Goal: Check status: Check status

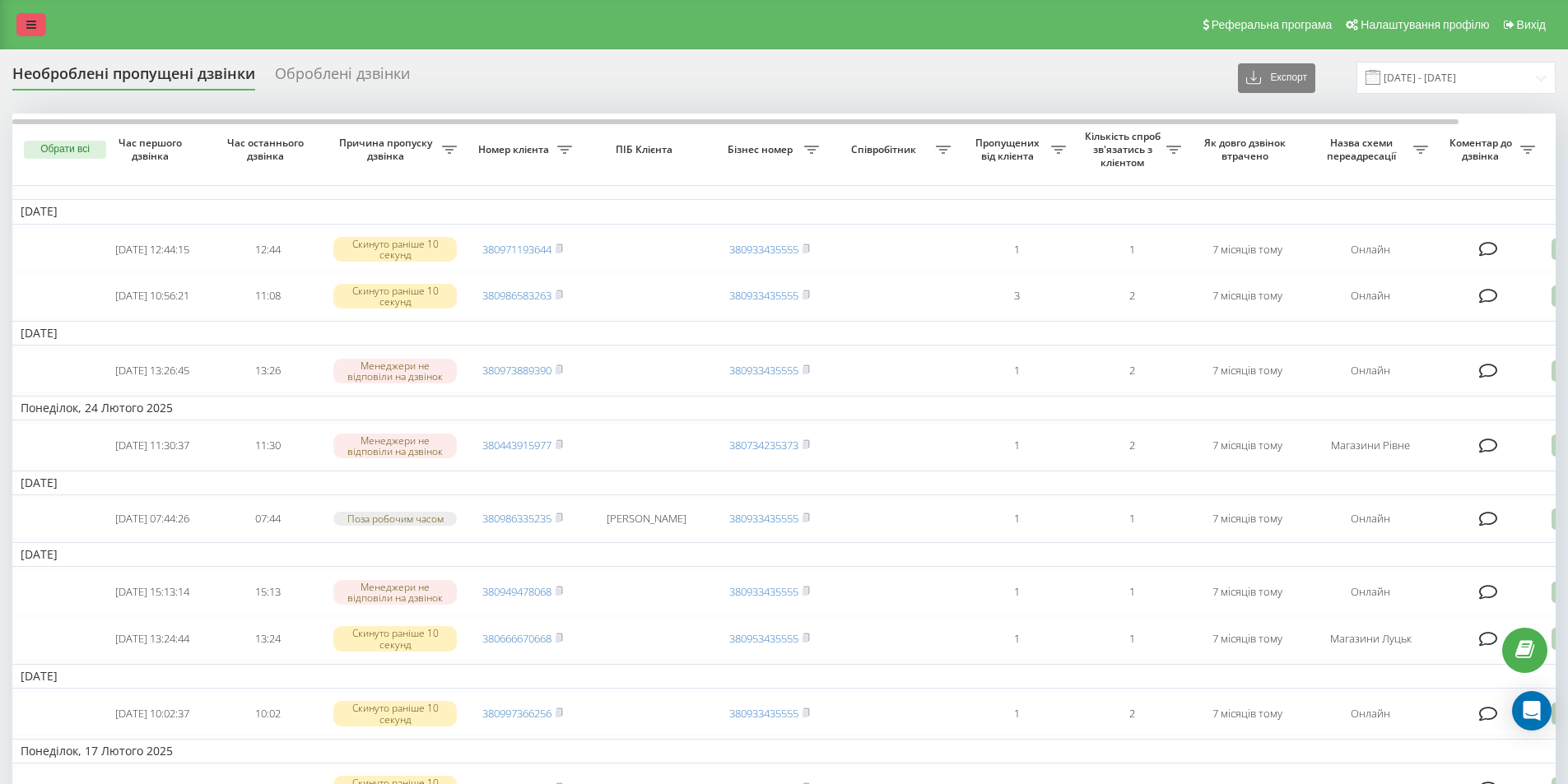
click at [32, 23] on icon at bounding box center [31, 25] width 10 height 12
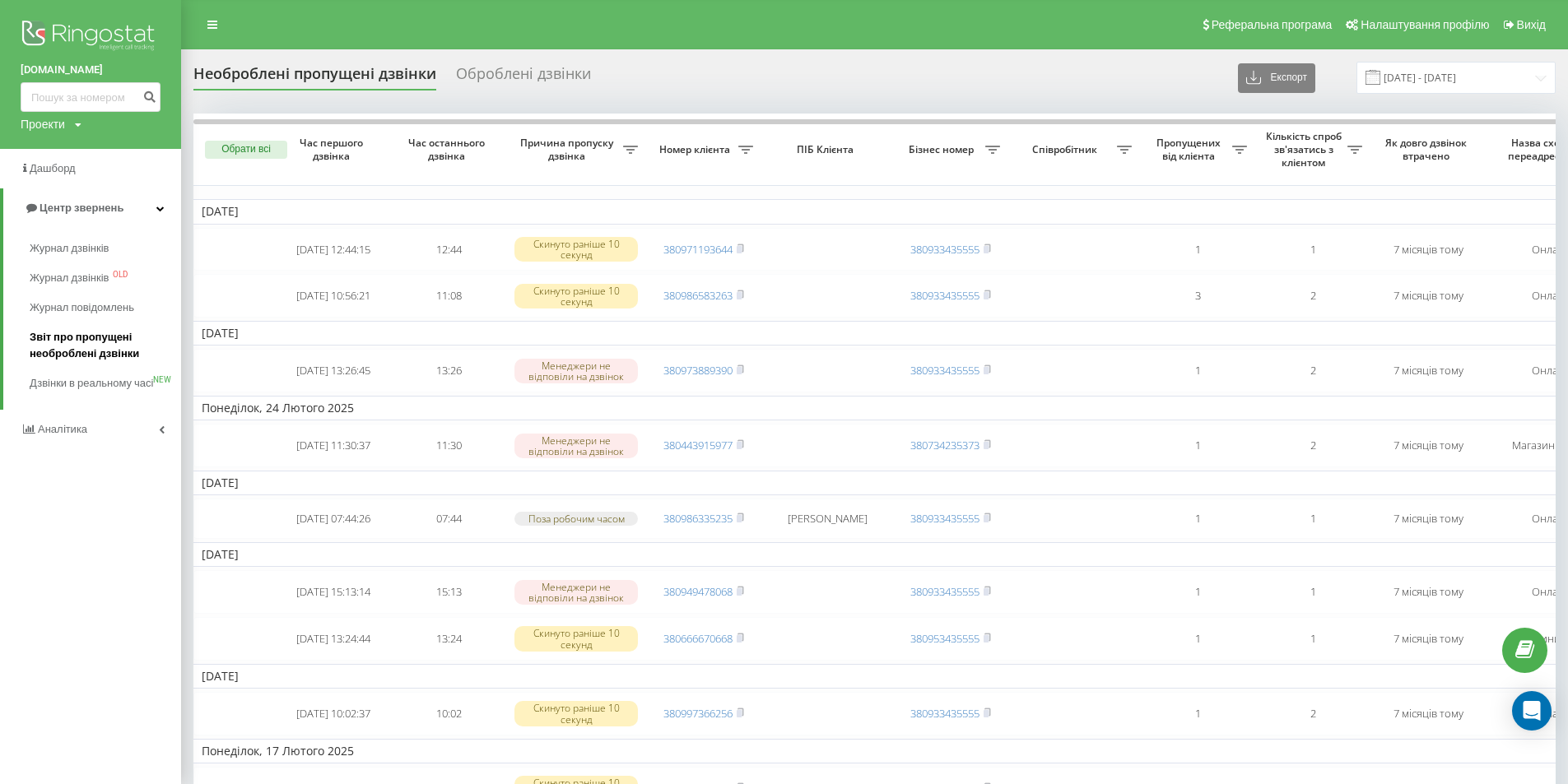
click at [71, 341] on span "Звіт про пропущені необроблені дзвінки" at bounding box center [101, 344] width 144 height 32
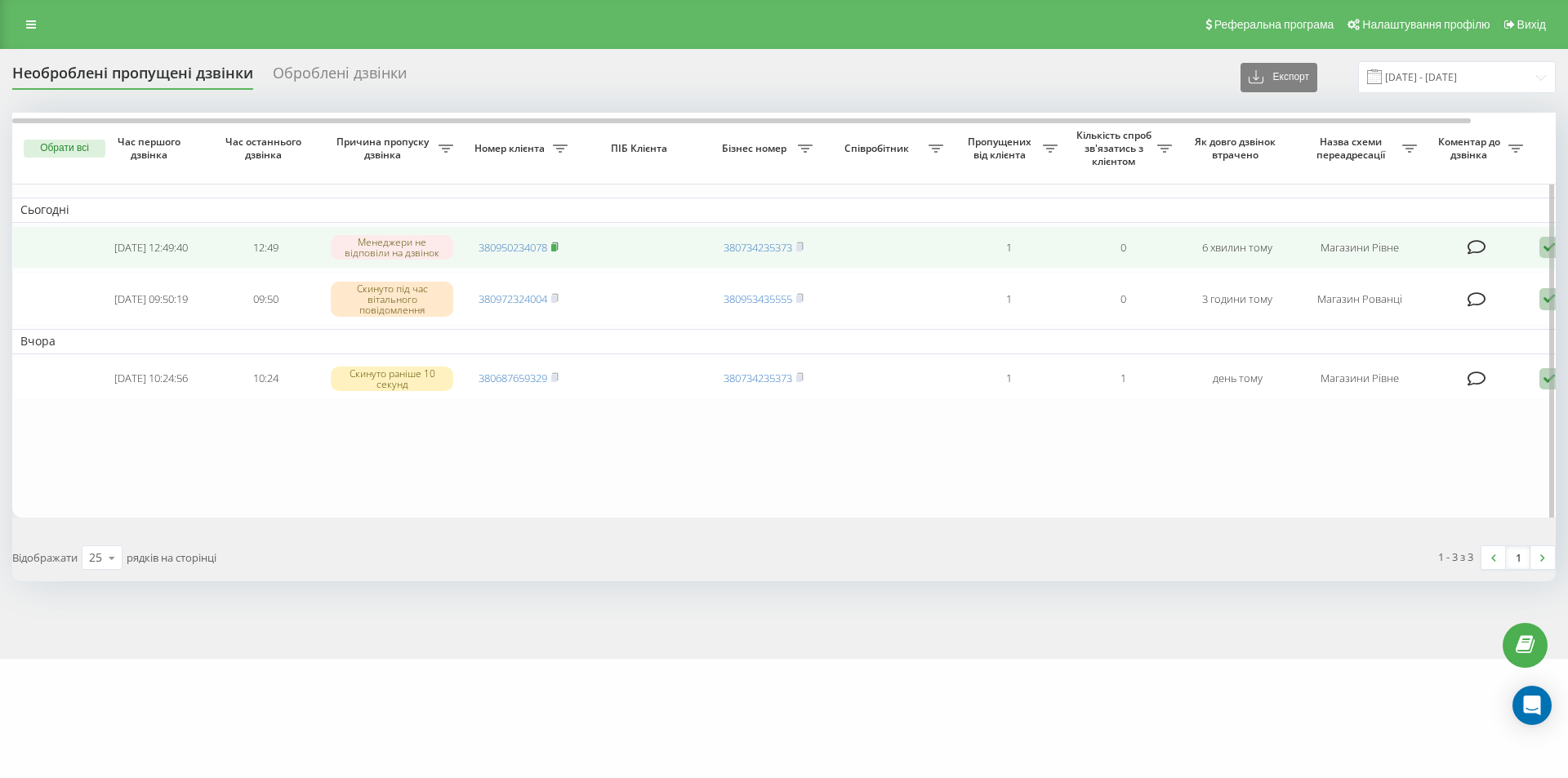
click at [557, 244] on icon at bounding box center [555, 246] width 6 height 8
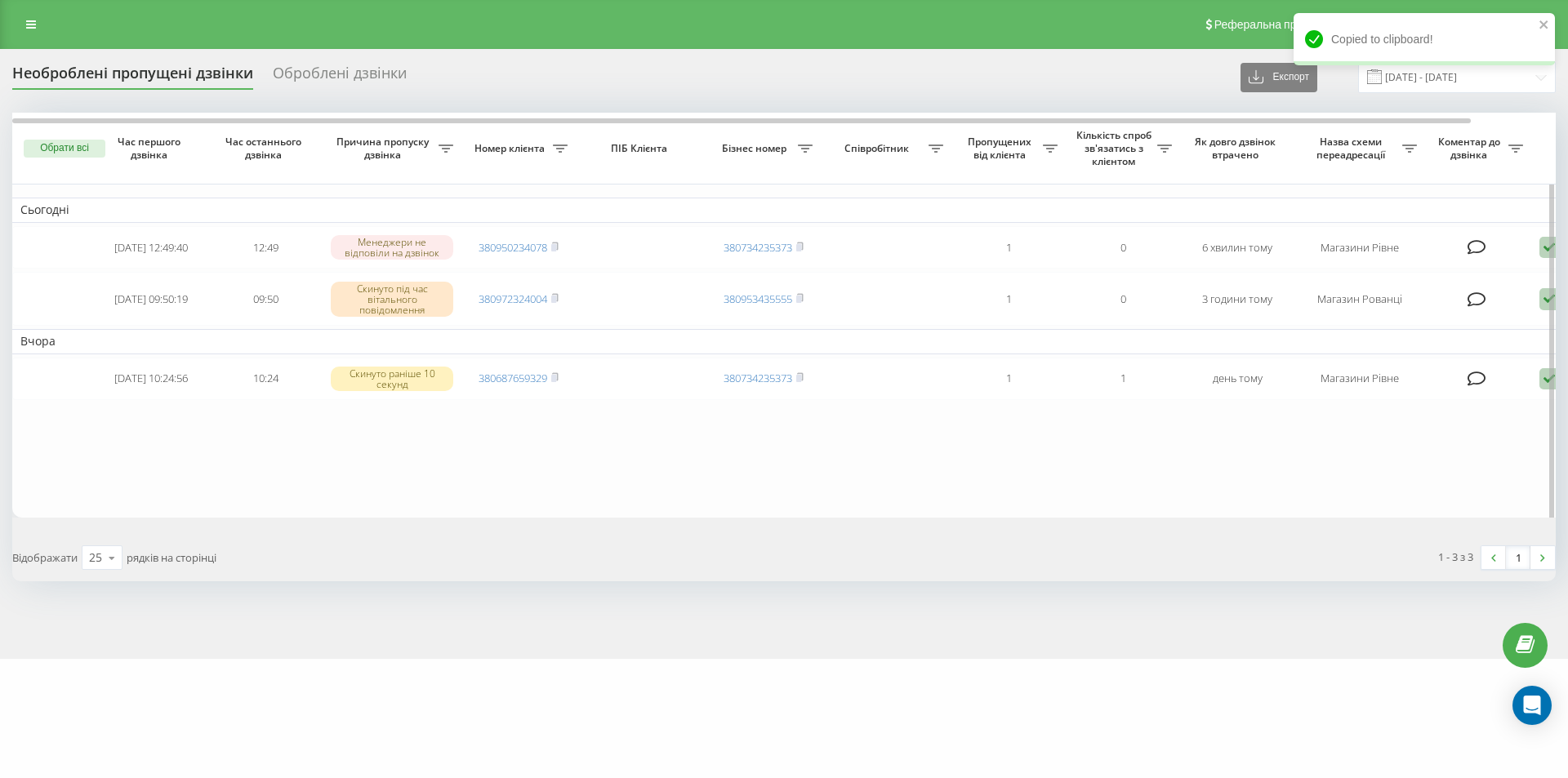
click at [357, 491] on table "Сьогодні 2025-09-20 12:49:40 12:49 Менеджери не відповіли на дзвінок 3809502340…" at bounding box center [829, 314] width 1632 height 405
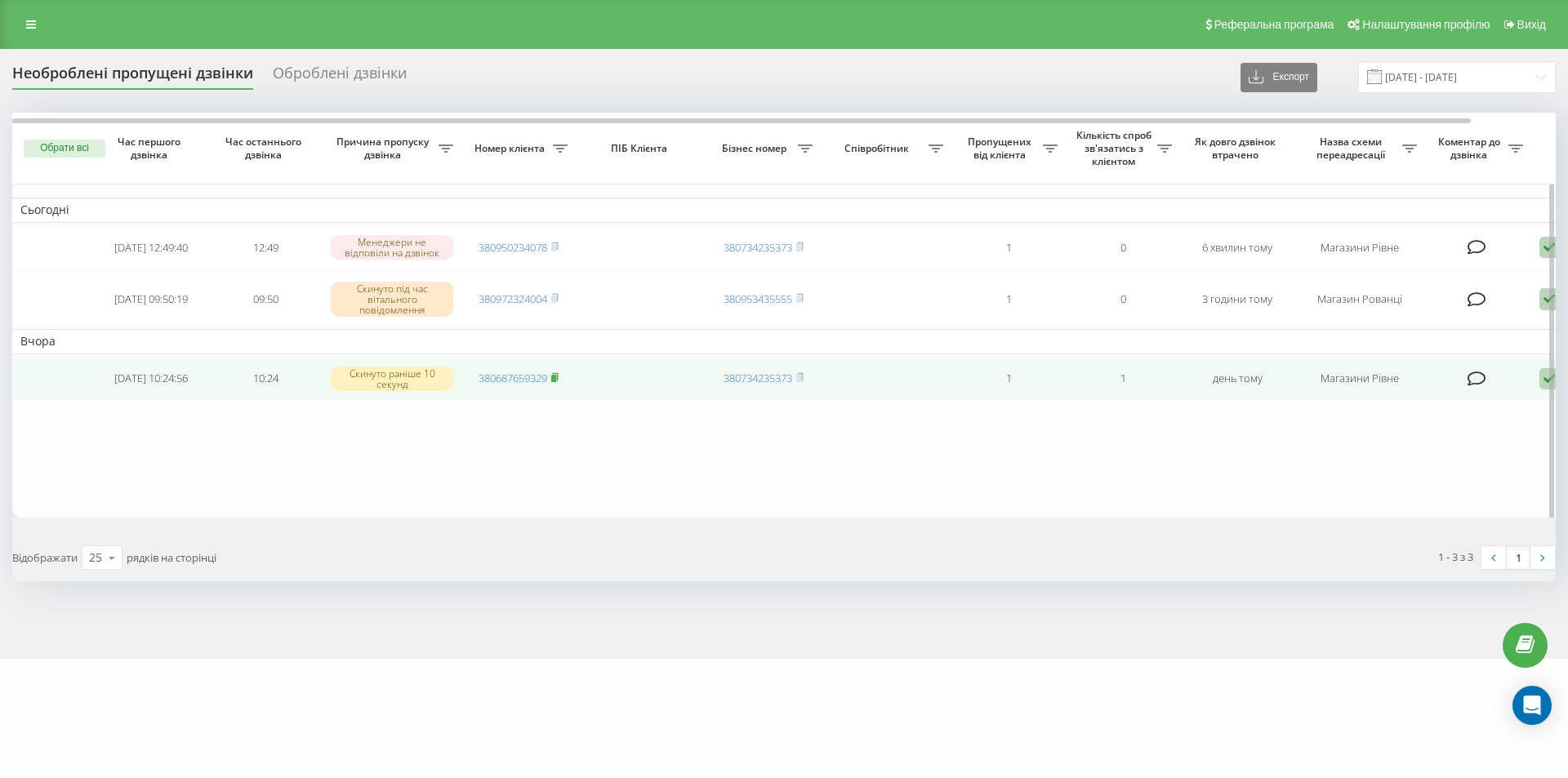
click at [557, 381] on icon at bounding box center [555, 377] width 6 height 8
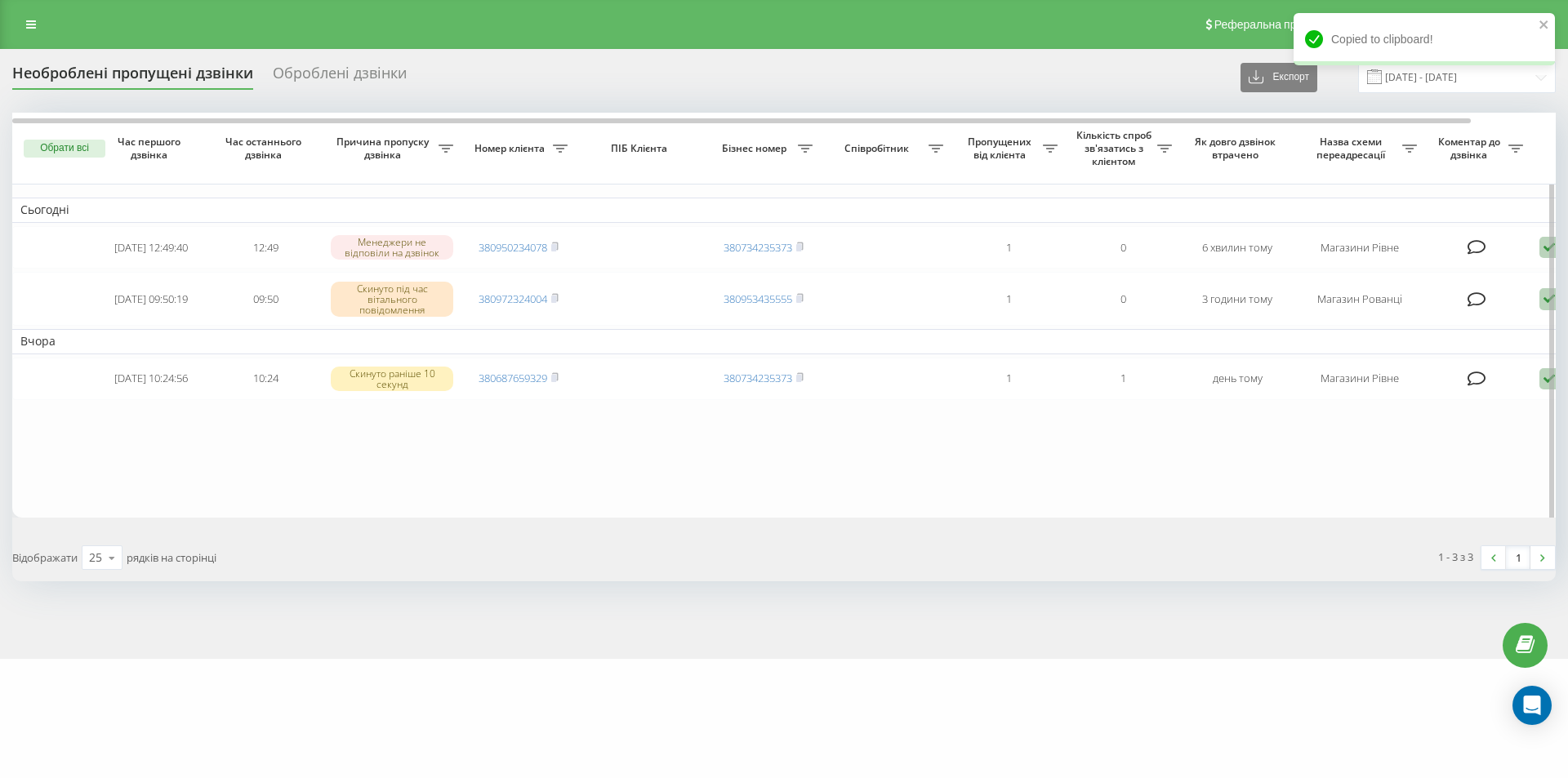
click at [321, 457] on table "Сьогодні 2025-09-20 12:49:40 12:49 Менеджери не відповіли на дзвінок 3809502340…" at bounding box center [829, 314] width 1632 height 405
click at [535, 455] on table "Сьогодні 2025-09-20 12:49:40 12:49 Менеджери не відповіли на дзвінок 3809502340…" at bounding box center [829, 314] width 1632 height 405
